Goal: Task Accomplishment & Management: Manage account settings

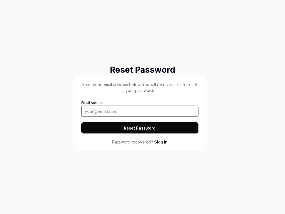
click at [140, 111] on input "Email Address" at bounding box center [139, 110] width 117 height 11
type input "[EMAIL_ADDRESS][DOMAIN_NAME]"
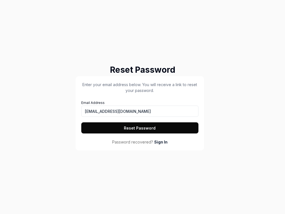
click at [140, 128] on button "Reset Password" at bounding box center [139, 127] width 117 height 11
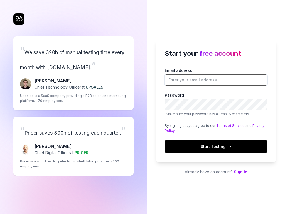
click at [216, 80] on input "Email address" at bounding box center [216, 79] width 102 height 11
type input "tester@squidler.io"
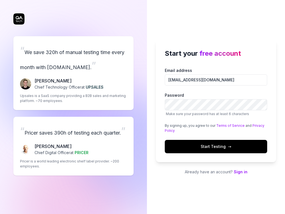
click at [73, 146] on div "“ Pricer saves 390h of testing each quarter. ” [PERSON_NAME] Chief Digital Offi…" at bounding box center [73, 145] width 120 height 59
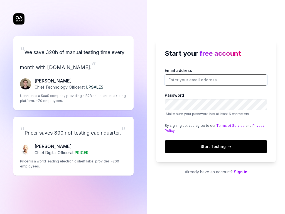
click at [216, 80] on input "Email address" at bounding box center [216, 79] width 102 height 11
click at [73, 146] on div "“ Pricer saves 390h of testing each quarter. ” [PERSON_NAME] Chief Digital Offi…" at bounding box center [73, 145] width 120 height 59
click at [216, 146] on span "Start Testing →" at bounding box center [215, 146] width 31 height 6
click at [73, 146] on div "“ Pricer saves 390h of testing each quarter. ” Chris Chalkitis Chief Digital Of…" at bounding box center [73, 145] width 120 height 59
click at [73, 65] on div "“ We save 320h of manual testing time every month with [DOMAIN_NAME]. ” [PERSON…" at bounding box center [73, 73] width 120 height 74
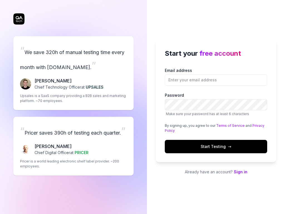
click at [228, 125] on link "Terms of Service" at bounding box center [230, 125] width 28 height 4
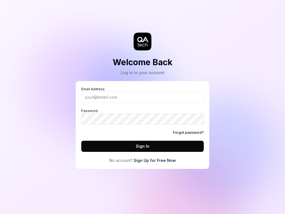
click at [154, 160] on link "Sign Up for Free Now" at bounding box center [154, 160] width 42 height 6
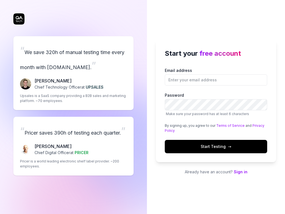
click at [216, 146] on span "Start Testing →" at bounding box center [215, 146] width 31 height 6
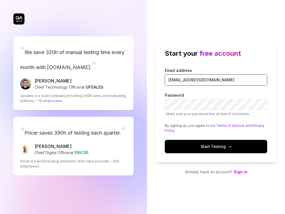
type input "tester@squidler.io"
click at [73, 146] on div "“ Pricer saves 390h of testing each quarter. ” Chris Chalkitis Chief Digital Of…" at bounding box center [73, 145] width 120 height 59
click at [255, 125] on link "Privacy Policy" at bounding box center [215, 127] width 100 height 9
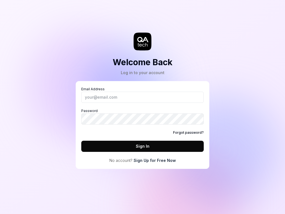
click at [142, 41] on icon at bounding box center [142, 39] width 11 height 5
click at [154, 160] on link "Sign Up for Free Now" at bounding box center [154, 160] width 42 height 6
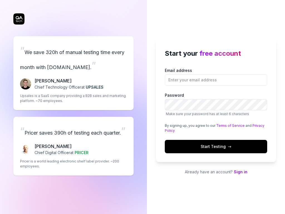
click at [216, 80] on input "Email address" at bounding box center [216, 79] width 102 height 11
click at [73, 65] on div "“ We save 320h of manual testing time every month with QA.tech. ” Fredrik Seidl…" at bounding box center [73, 73] width 120 height 74
click at [255, 125] on link "Privacy Policy" at bounding box center [215, 127] width 100 height 9
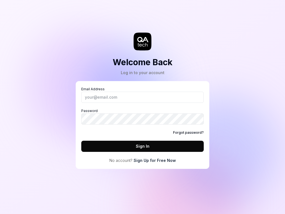
click at [142, 41] on icon at bounding box center [142, 39] width 11 height 5
click at [189, 132] on link "Forgot password?" at bounding box center [188, 132] width 31 height 5
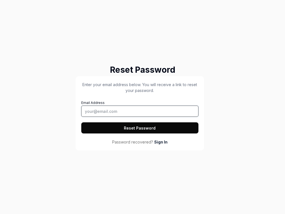
click at [140, 111] on input "Email Address" at bounding box center [139, 110] width 117 height 11
click at [140, 128] on button "Reset Password" at bounding box center [139, 127] width 117 height 11
type input "[EMAIL_ADDRESS][DOMAIN_NAME]"
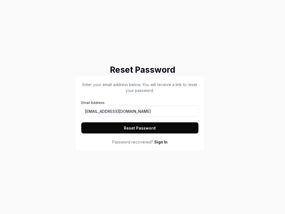
click at [140, 128] on button "Reset Password" at bounding box center [139, 127] width 117 height 11
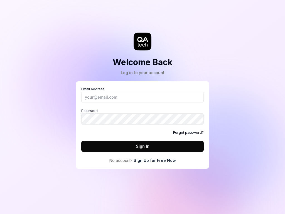
click at [189, 132] on link "Forgot password?" at bounding box center [188, 132] width 31 height 5
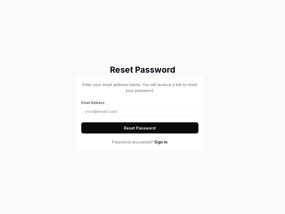
click at [140, 128] on button "Reset Password" at bounding box center [139, 127] width 117 height 11
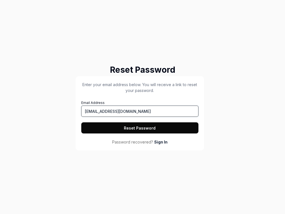
type input "[EMAIL_ADDRESS][DOMAIN_NAME]"
click at [140, 128] on button "Reset Password" at bounding box center [139, 127] width 117 height 11
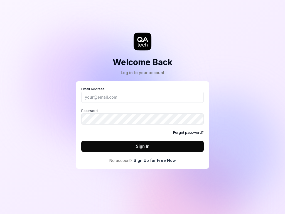
click at [154, 160] on link "Sign Up for Free Now" at bounding box center [154, 160] width 42 height 6
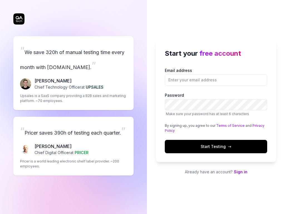
click at [255, 125] on link "Privacy Policy" at bounding box center [215, 127] width 100 height 9
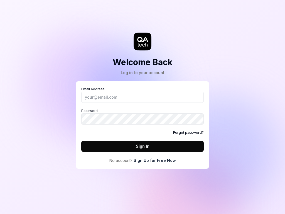
click at [142, 41] on icon at bounding box center [142, 39] width 11 height 5
click at [154, 160] on link "Sign Up for Free Now" at bounding box center [154, 160] width 42 height 6
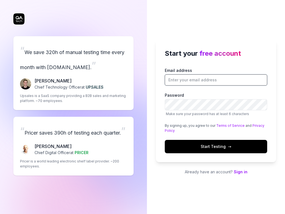
click at [216, 80] on input "Email address" at bounding box center [216, 79] width 102 height 11
click at [228, 125] on link "Terms of Service" at bounding box center [230, 125] width 28 height 4
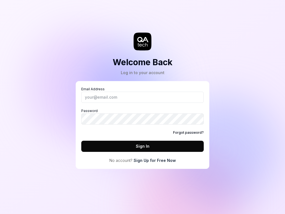
click at [142, 41] on icon at bounding box center [142, 39] width 11 height 5
click at [154, 160] on link "Sign Up for Free Now" at bounding box center [154, 160] width 42 height 6
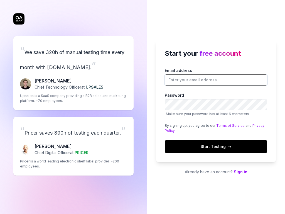
click at [216, 80] on input "Email address" at bounding box center [216, 79] width 102 height 11
type input "[EMAIL_ADDRESS][DOMAIN_NAME]"
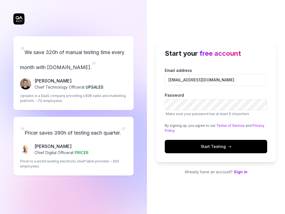
click at [228, 125] on link "Terms of Service" at bounding box center [230, 125] width 28 height 4
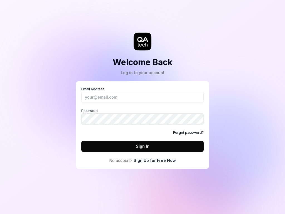
click at [142, 41] on icon at bounding box center [142, 39] width 11 height 5
click at [154, 160] on link "Sign Up for Free Now" at bounding box center [154, 160] width 42 height 6
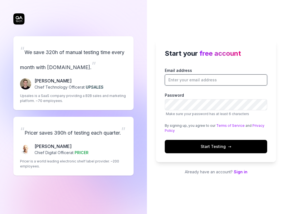
click at [216, 80] on input "Email address" at bounding box center [216, 79] width 102 height 11
type input "[EMAIL_ADDRESS][DOMAIN_NAME]"
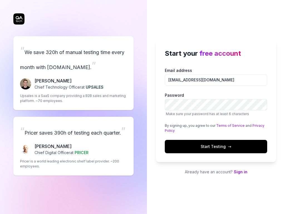
click at [255, 125] on link "Privacy Policy" at bounding box center [215, 127] width 100 height 9
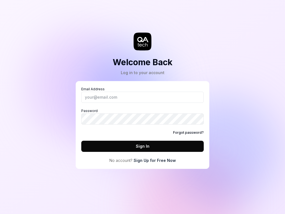
click at [142, 41] on icon at bounding box center [142, 39] width 11 height 5
click at [189, 132] on link "Forgot password?" at bounding box center [188, 132] width 31 height 5
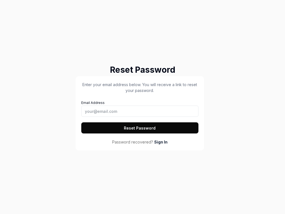
click at [140, 128] on button "Reset Password" at bounding box center [139, 127] width 117 height 11
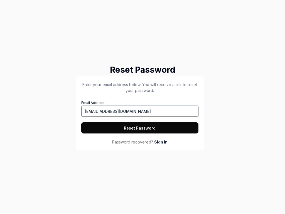
type input "[EMAIL_ADDRESS][DOMAIN_NAME]"
click at [140, 128] on button "Reset Password" at bounding box center [139, 127] width 117 height 11
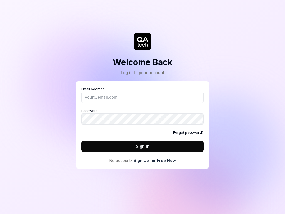
click at [154, 160] on link "Sign Up for Free Now" at bounding box center [154, 160] width 42 height 6
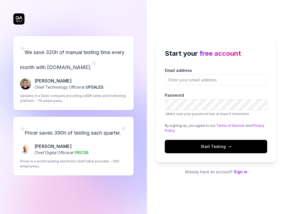
click at [165, 140] on button "Start Testing →" at bounding box center [216, 146] width 102 height 13
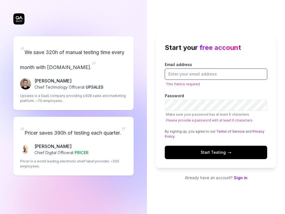
click at [216, 74] on input "Email address" at bounding box center [216, 73] width 102 height 11
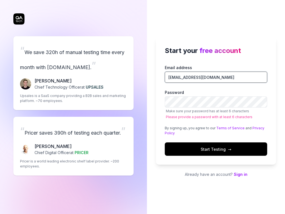
type input "[EMAIL_ADDRESS][DOMAIN_NAME]"
click at [73, 65] on div "“ We save 320h of manual testing time every month with QA.tech. ” Fredrik Seidl…" at bounding box center [73, 73] width 120 height 74
click at [228, 128] on link "Terms of Service" at bounding box center [230, 128] width 28 height 4
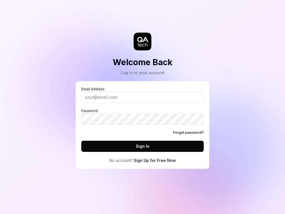
click at [142, 41] on icon at bounding box center [142, 39] width 11 height 5
click at [189, 132] on link "Forgot password?" at bounding box center [188, 132] width 31 height 5
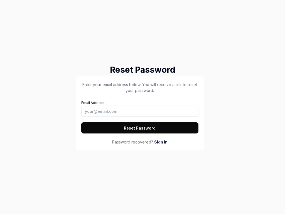
click at [140, 128] on button "Reset Password" at bounding box center [139, 127] width 117 height 11
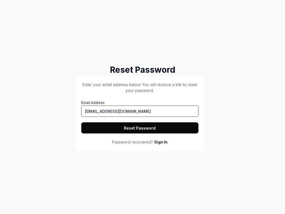
type input "[EMAIL_ADDRESS][DOMAIN_NAME]"
click at [140, 128] on button "Reset Password" at bounding box center [139, 127] width 117 height 11
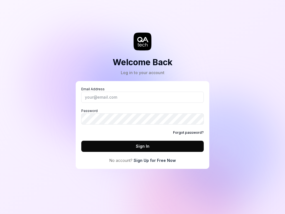
click at [189, 132] on link "Forgot password?" at bounding box center [188, 132] width 31 height 5
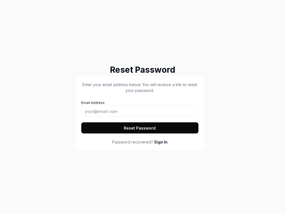
click at [140, 128] on button "Reset Password" at bounding box center [139, 127] width 117 height 11
click at [81, 122] on button "Reset Password" at bounding box center [139, 127] width 117 height 11
click at [140, 128] on button "Reset Password" at bounding box center [139, 127] width 117 height 11
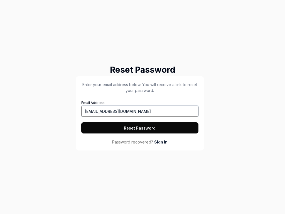
type input "[EMAIL_ADDRESS][DOMAIN_NAME]"
click at [140, 128] on button "Reset Password" at bounding box center [139, 127] width 117 height 11
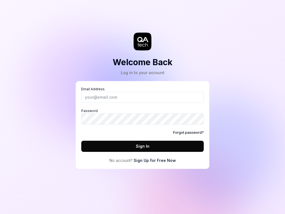
click at [154, 160] on link "Sign Up for Free Now" at bounding box center [154, 160] width 42 height 6
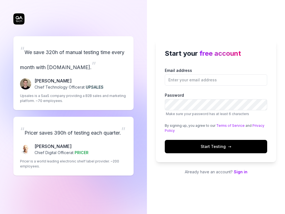
click at [255, 125] on link "Privacy Policy" at bounding box center [215, 127] width 100 height 9
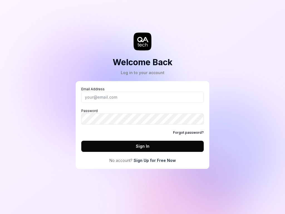
click at [142, 41] on icon at bounding box center [142, 39] width 11 height 5
click at [189, 132] on link "Forgot password?" at bounding box center [188, 132] width 31 height 5
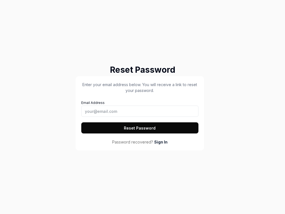
click at [140, 128] on button "Reset Password" at bounding box center [139, 127] width 117 height 11
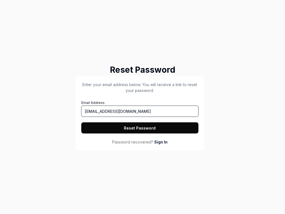
type input "[EMAIL_ADDRESS][DOMAIN_NAME]"
click at [140, 128] on button "Reset Password" at bounding box center [139, 127] width 117 height 11
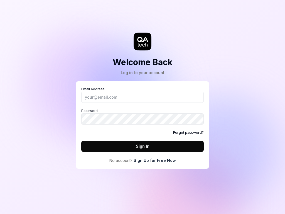
click at [189, 132] on link "Forgot password?" at bounding box center [188, 132] width 31 height 5
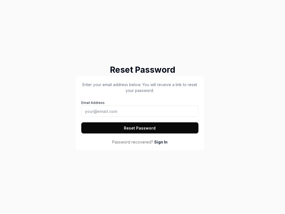
click at [140, 128] on button "Reset Password" at bounding box center [139, 127] width 117 height 11
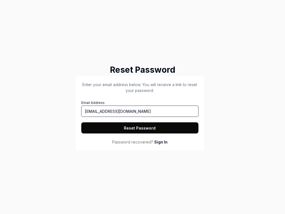
type input "[EMAIL_ADDRESS][DOMAIN_NAME]"
click at [140, 128] on button "Reset Password" at bounding box center [139, 127] width 117 height 11
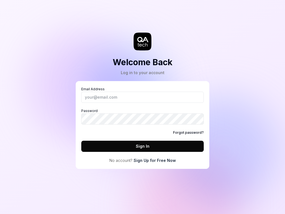
click at [154, 160] on link "Sign Up for Free Now" at bounding box center [154, 160] width 42 height 6
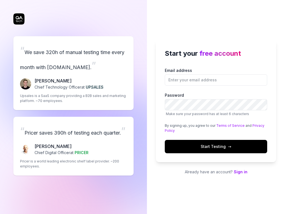
click at [228, 125] on link "Terms of Service" at bounding box center [230, 125] width 28 height 4
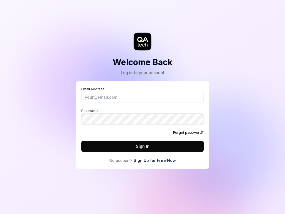
click at [142, 41] on icon at bounding box center [142, 39] width 11 height 5
click at [189, 132] on link "Forgot password?" at bounding box center [188, 132] width 31 height 5
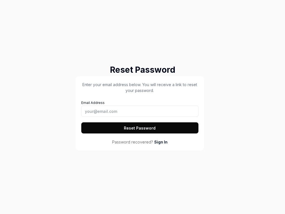
click at [140, 128] on button "Reset Password" at bounding box center [139, 127] width 117 height 11
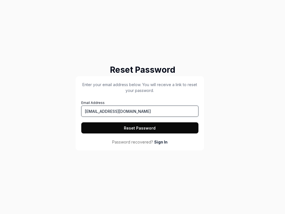
type input "[EMAIL_ADDRESS][DOMAIN_NAME]"
click at [140, 128] on button "Reset Password" at bounding box center [139, 127] width 117 height 11
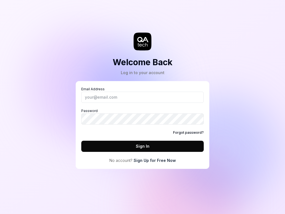
click at [142, 41] on icon at bounding box center [142, 39] width 11 height 5
click at [154, 160] on link "Sign Up for Free Now" at bounding box center [154, 160] width 42 height 6
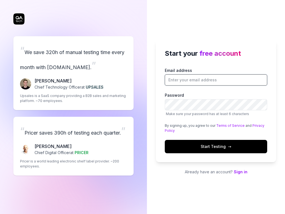
click at [216, 80] on input "Email address" at bounding box center [216, 79] width 102 height 11
type input "[EMAIL_ADDRESS][DOMAIN_NAME]"
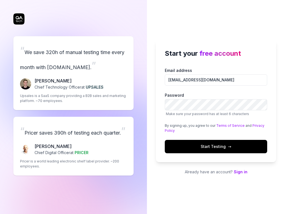
click at [216, 146] on span "Start Testing →" at bounding box center [215, 146] width 31 height 6
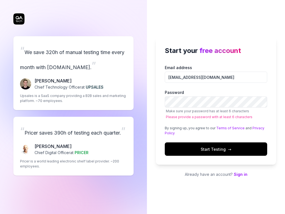
click at [73, 146] on div "“ Pricer saves 390h of testing each quarter. ” Chris Chalkitis Chief Digital Of…" at bounding box center [73, 145] width 120 height 59
click at [255, 128] on link "Privacy Policy" at bounding box center [215, 130] width 100 height 9
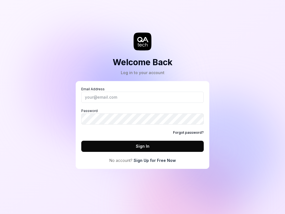
click at [142, 41] on icon at bounding box center [142, 39] width 11 height 5
click at [189, 132] on link "Forgot password?" at bounding box center [188, 132] width 31 height 5
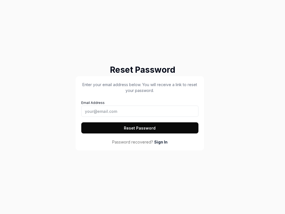
click at [140, 128] on button "Reset Password" at bounding box center [139, 127] width 117 height 11
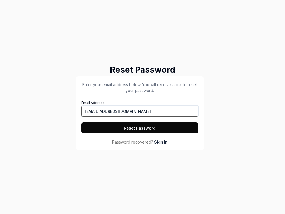
type input "[EMAIL_ADDRESS][DOMAIN_NAME]"
click at [140, 128] on button "Reset Password" at bounding box center [139, 127] width 117 height 11
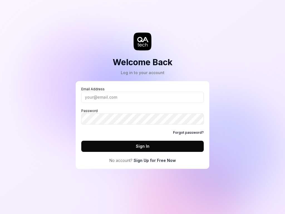
click at [142, 41] on icon at bounding box center [142, 39] width 11 height 5
click at [189, 132] on link "Forgot password?" at bounding box center [188, 132] width 31 height 5
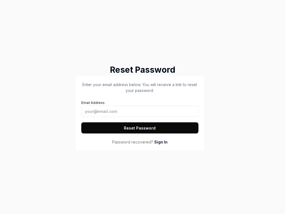
click at [140, 128] on button "Reset Password" at bounding box center [139, 127] width 117 height 11
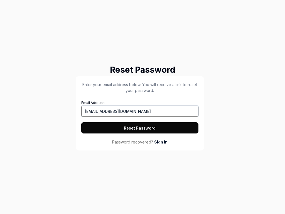
type input "[EMAIL_ADDRESS][DOMAIN_NAME]"
click at [140, 128] on button "Reset Password" at bounding box center [139, 127] width 117 height 11
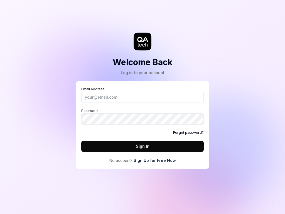
click at [189, 132] on link "Forgot password?" at bounding box center [188, 132] width 31 height 5
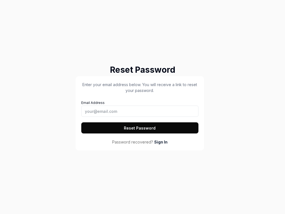
click at [140, 128] on button "Reset Password" at bounding box center [139, 127] width 117 height 11
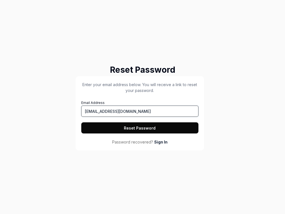
type input "[EMAIL_ADDRESS][DOMAIN_NAME]"
click at [140, 128] on button "Reset Password" at bounding box center [139, 127] width 117 height 11
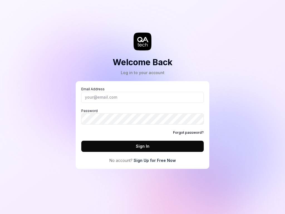
click at [154, 160] on link "Sign Up for Free Now" at bounding box center [154, 160] width 42 height 6
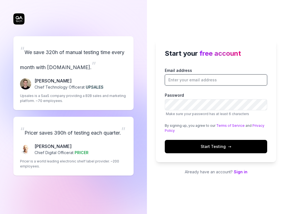
click at [216, 80] on input "Email address" at bounding box center [216, 79] width 102 height 11
type input "[EMAIL_ADDRESS][DOMAIN_NAME]"
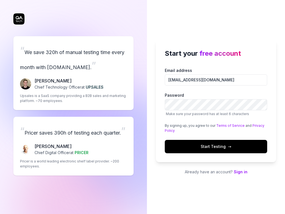
click at [255, 125] on link "Privacy Policy" at bounding box center [215, 127] width 100 height 9
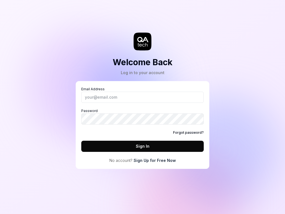
click at [142, 41] on icon at bounding box center [142, 39] width 11 height 5
click at [154, 160] on link "Sign Up for Free Now" at bounding box center [154, 160] width 42 height 6
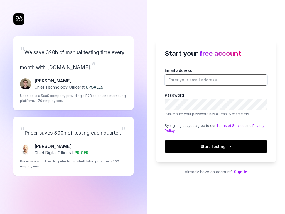
click at [216, 80] on input "Email address" at bounding box center [216, 79] width 102 height 11
type input "[EMAIL_ADDRESS][DOMAIN_NAME]"
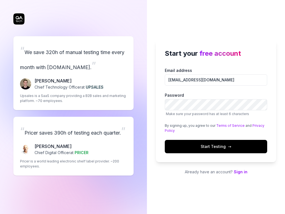
click at [228, 125] on link "Terms of Service" at bounding box center [230, 125] width 28 height 4
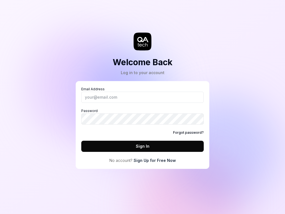
click at [142, 41] on icon at bounding box center [142, 39] width 11 height 5
click at [189, 132] on link "Forgot password?" at bounding box center [188, 132] width 31 height 5
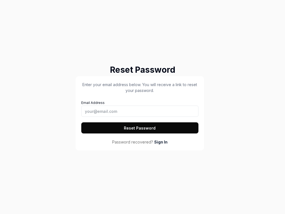
click at [140, 128] on button "Reset Password" at bounding box center [139, 127] width 117 height 11
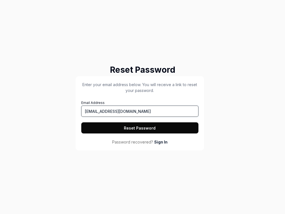
type input "[EMAIL_ADDRESS][DOMAIN_NAME]"
click at [140, 128] on button "Reset Password" at bounding box center [139, 127] width 117 height 11
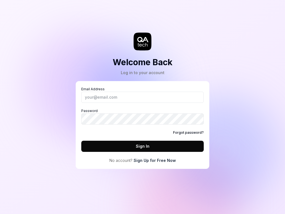
click at [142, 41] on icon at bounding box center [142, 39] width 11 height 5
